Goal: Download file/media

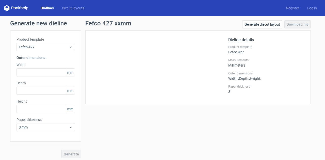
click at [45, 8] on link "Dielines" at bounding box center [47, 8] width 21 height 5
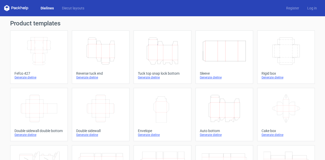
click at [49, 42] on icon "Width Depth Height" at bounding box center [39, 51] width 45 height 28
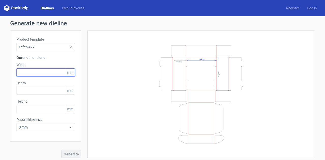
click at [40, 71] on input "text" at bounding box center [46, 72] width 58 height 8
type input "300"
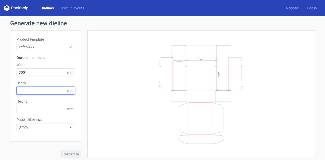
click at [38, 88] on input "text" at bounding box center [46, 91] width 58 height 8
type input "220"
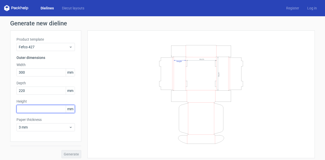
click at [38, 110] on input "text" at bounding box center [46, 109] width 58 height 8
type input "70"
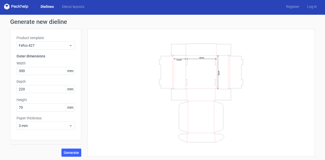
scroll to position [2, 0]
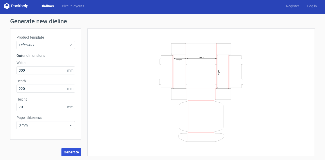
click at [72, 151] on span "Generate" at bounding box center [71, 152] width 15 height 4
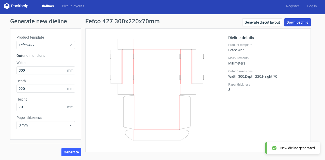
click at [291, 24] on link "Download file" at bounding box center [298, 22] width 26 height 8
